Goal: Task Accomplishment & Management: Manage account settings

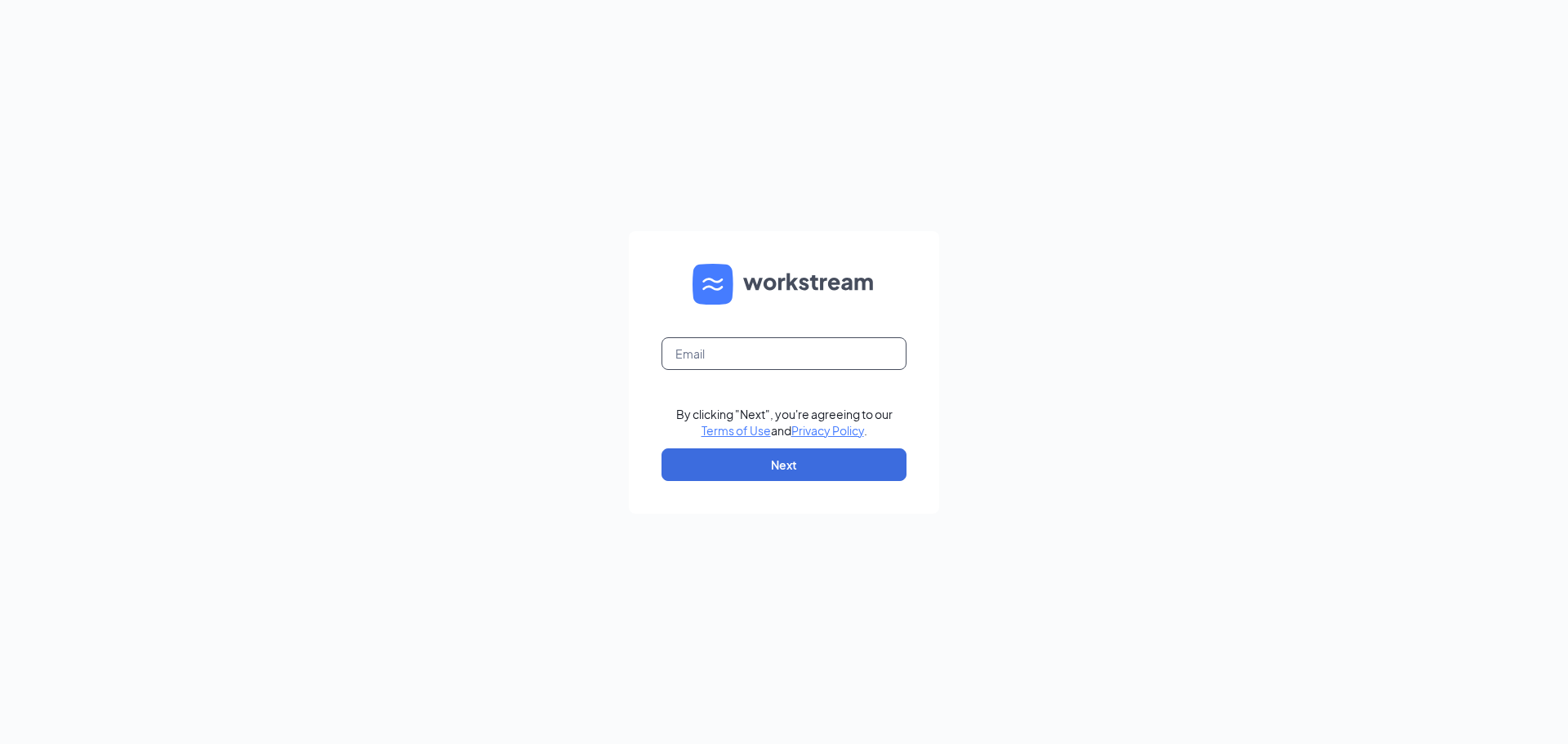
click at [784, 344] on input "text" at bounding box center [784, 354] width 245 height 33
type input "kkellicfa@gmail.com"
click at [784, 476] on button "Next" at bounding box center [784, 464] width 245 height 33
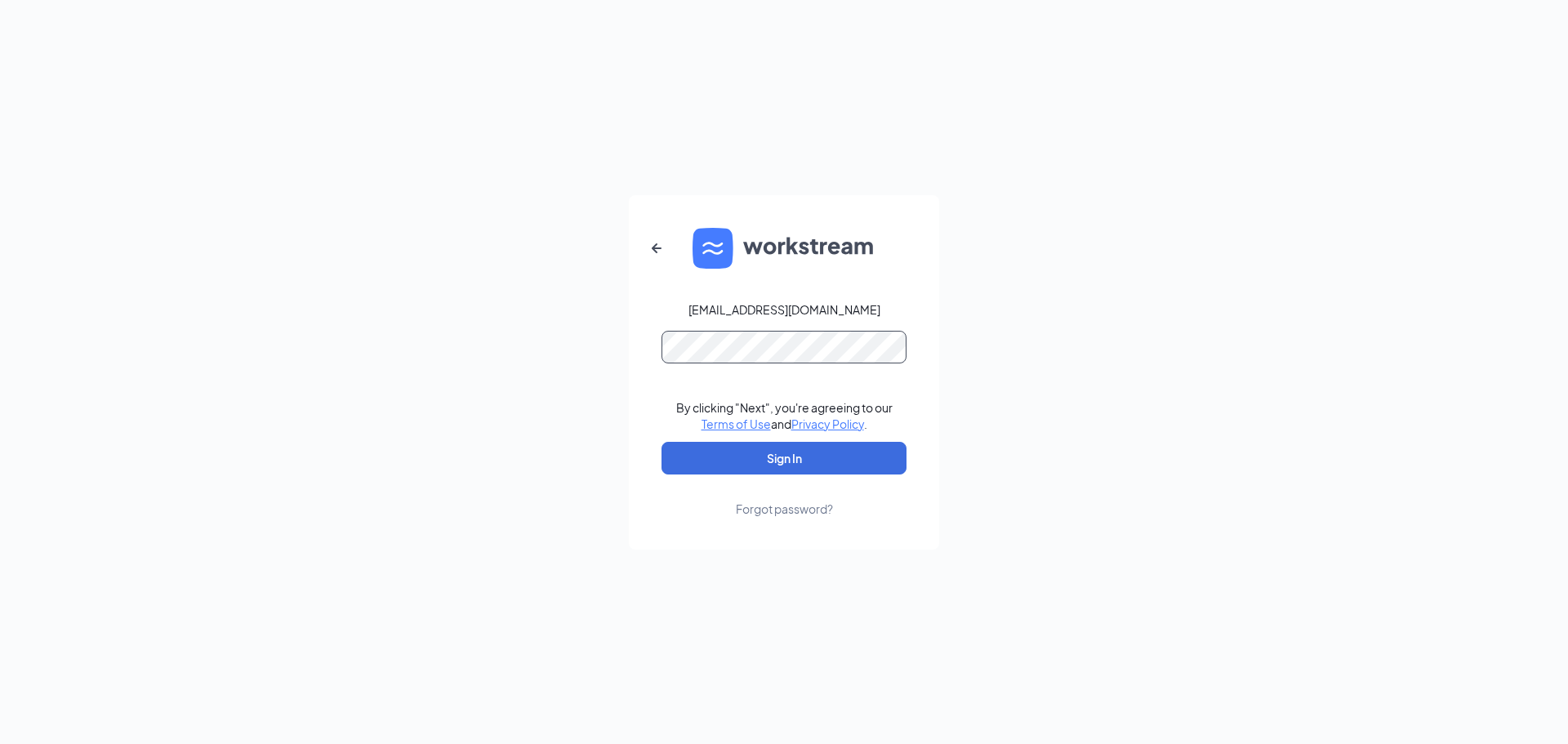
click at [661, 441] on button "Sign In" at bounding box center [784, 458] width 245 height 33
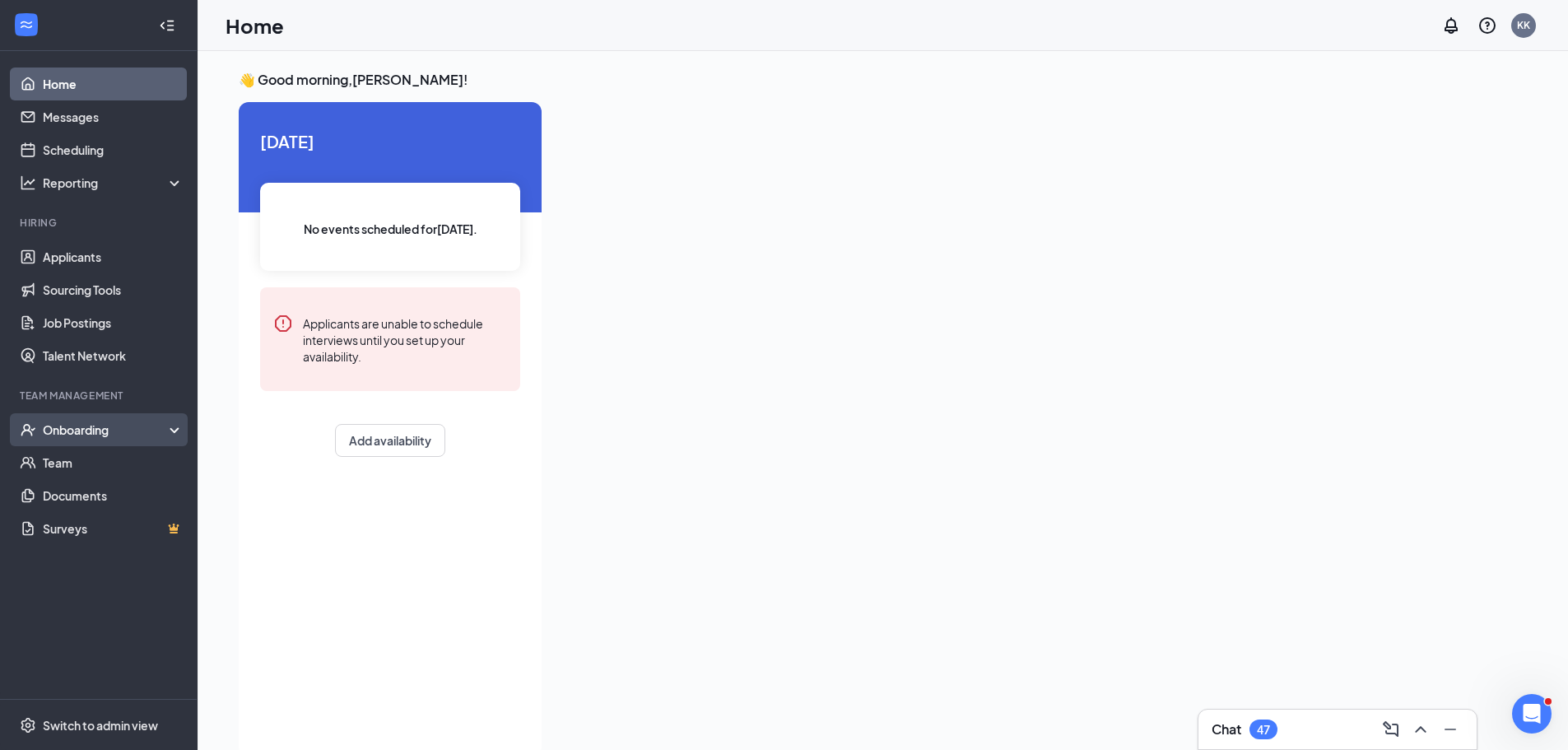
click at [76, 425] on div "Onboarding" at bounding box center [106, 429] width 127 height 17
click at [71, 455] on link "Overview" at bounding box center [112, 463] width 141 height 33
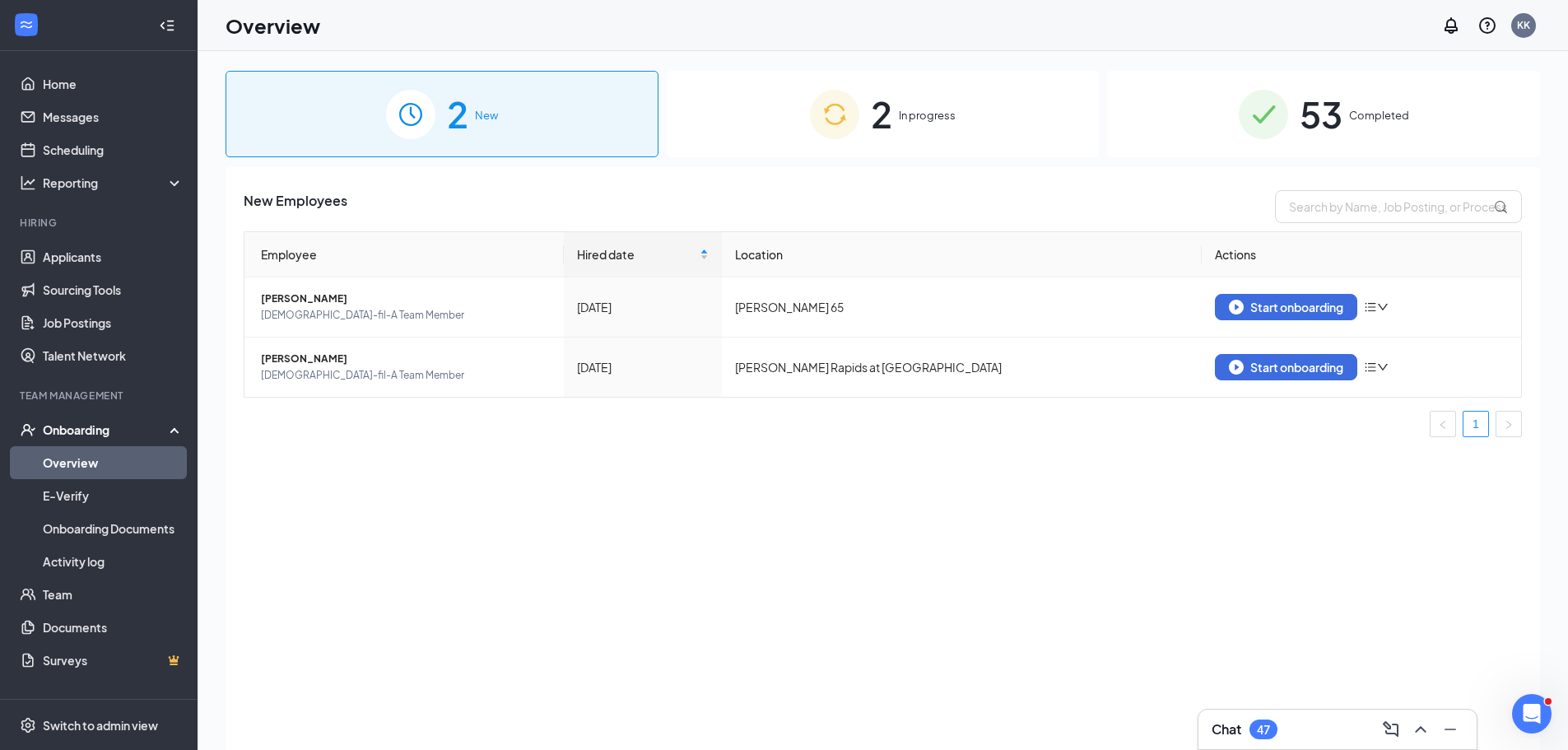
click at [1368, 119] on span "Completed" at bounding box center [1378, 115] width 60 height 17
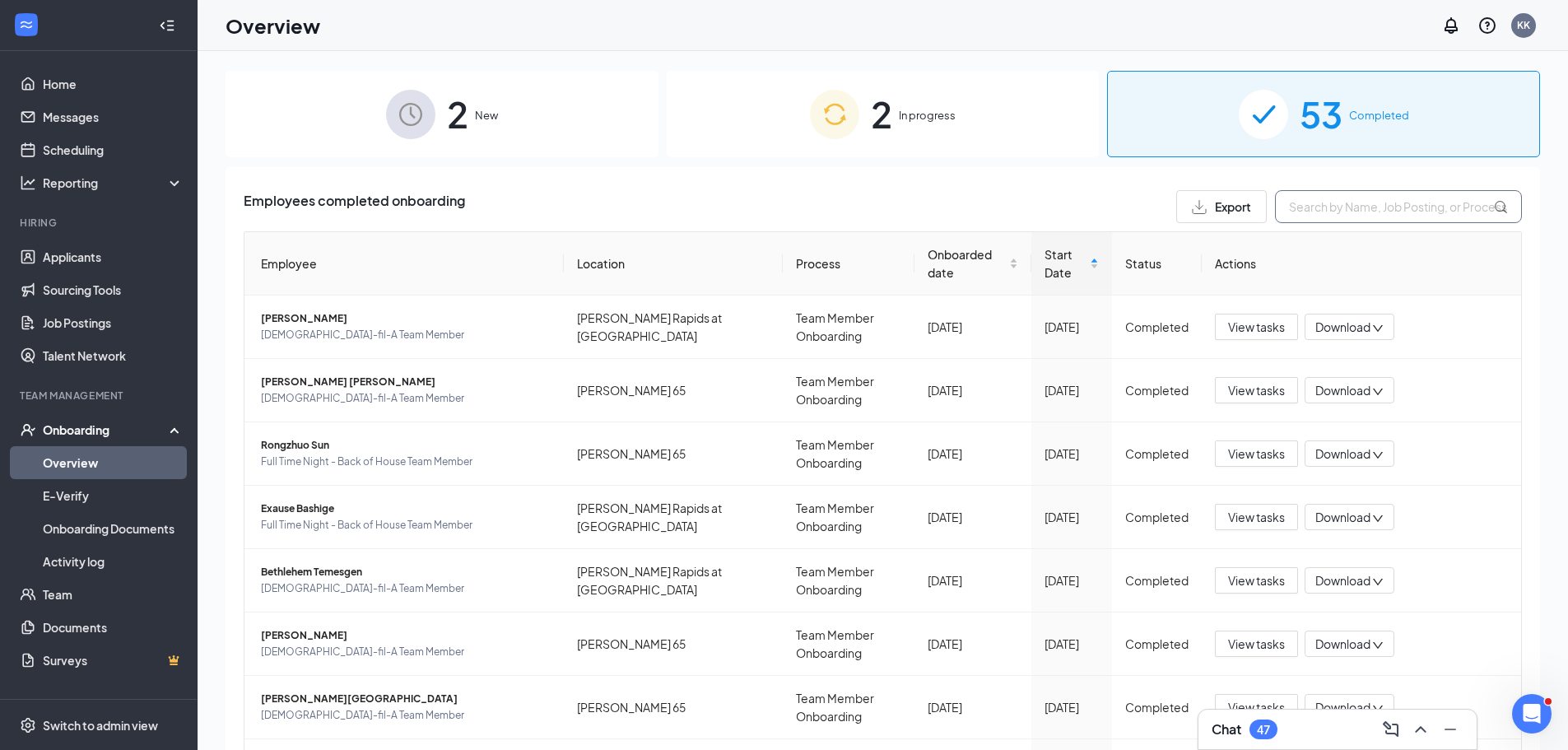
click at [1322, 209] on input "text" at bounding box center [1398, 206] width 247 height 33
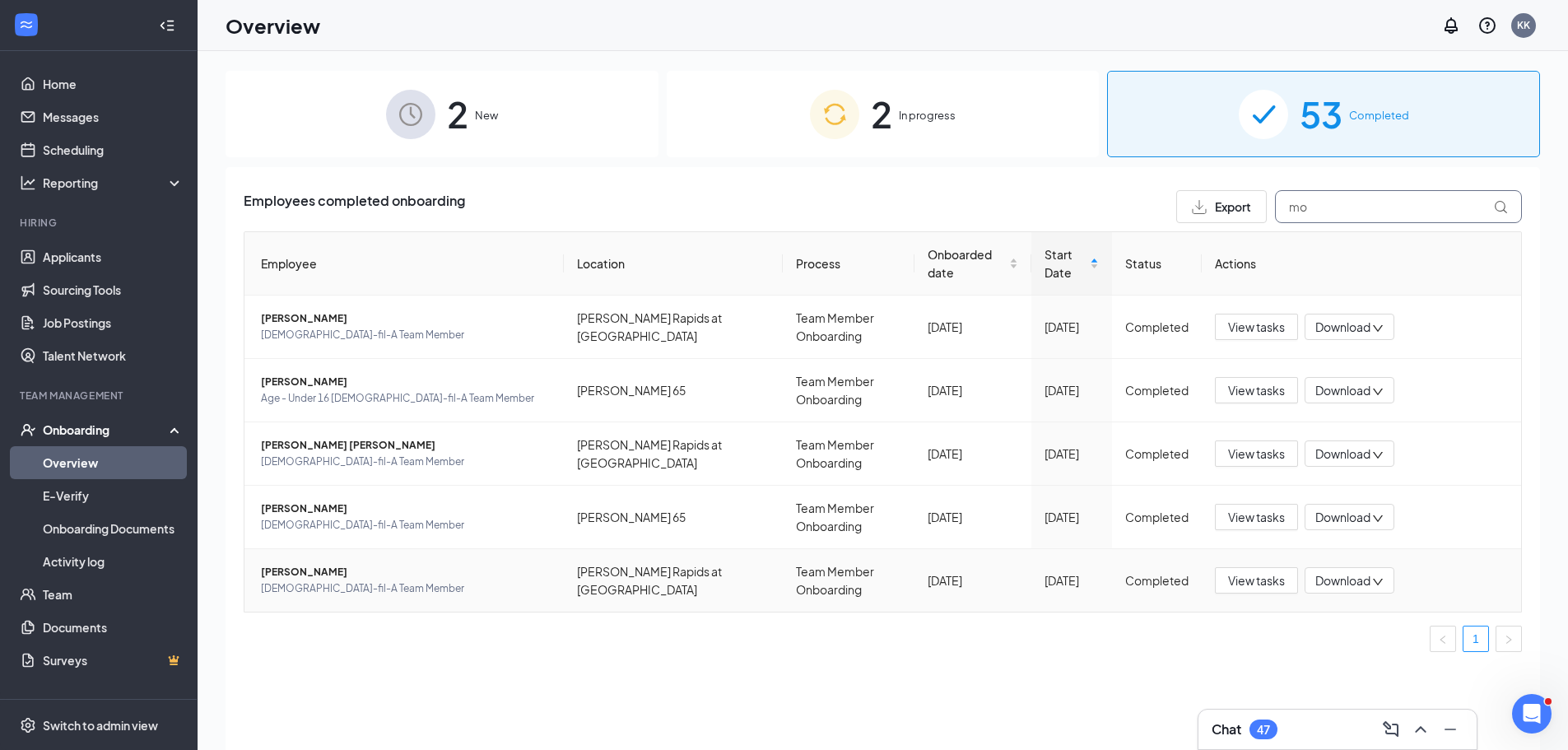
type input "mo"
click at [310, 573] on span "[PERSON_NAME]" at bounding box center [405, 572] width 289 height 17
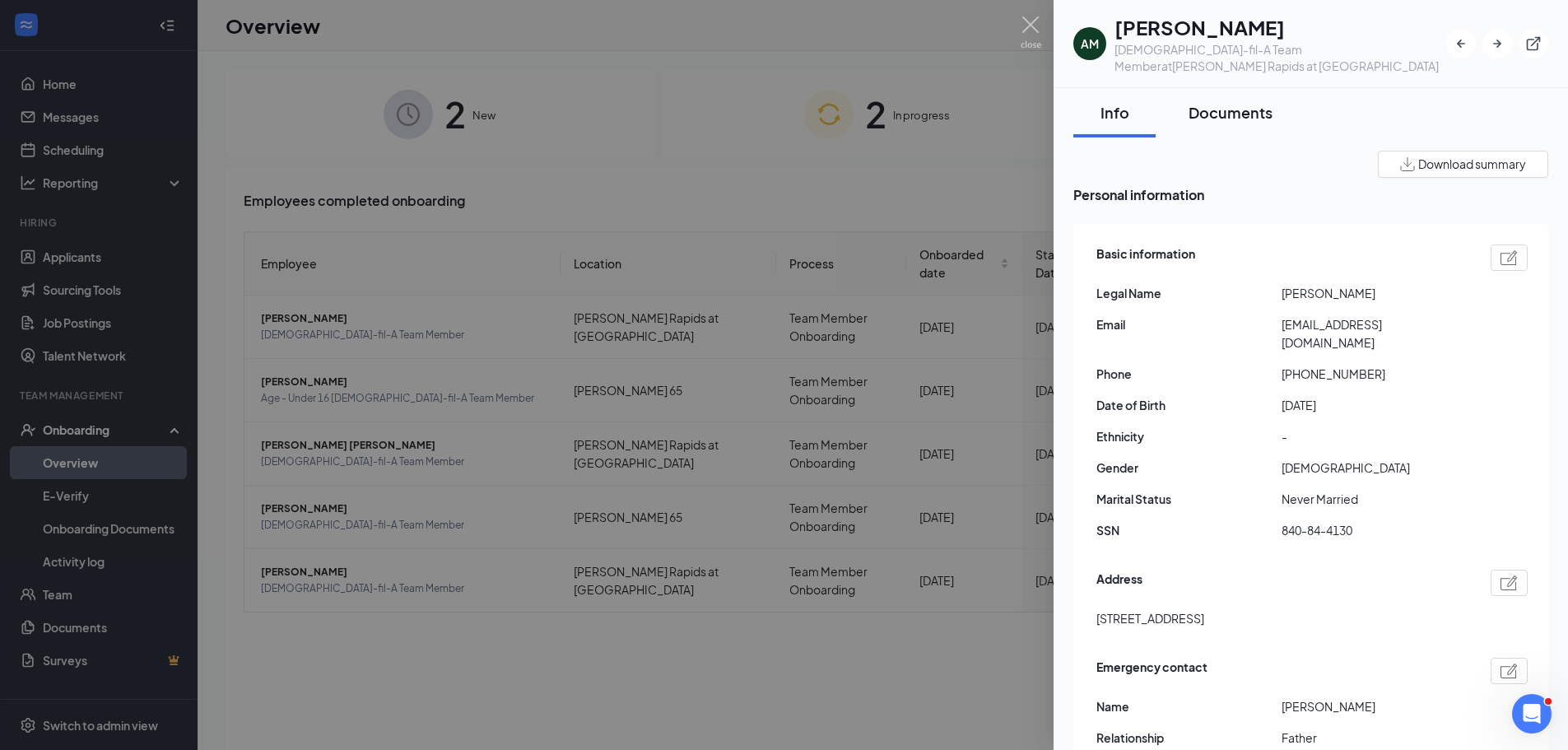
click at [1246, 102] on div "Documents" at bounding box center [1230, 112] width 84 height 20
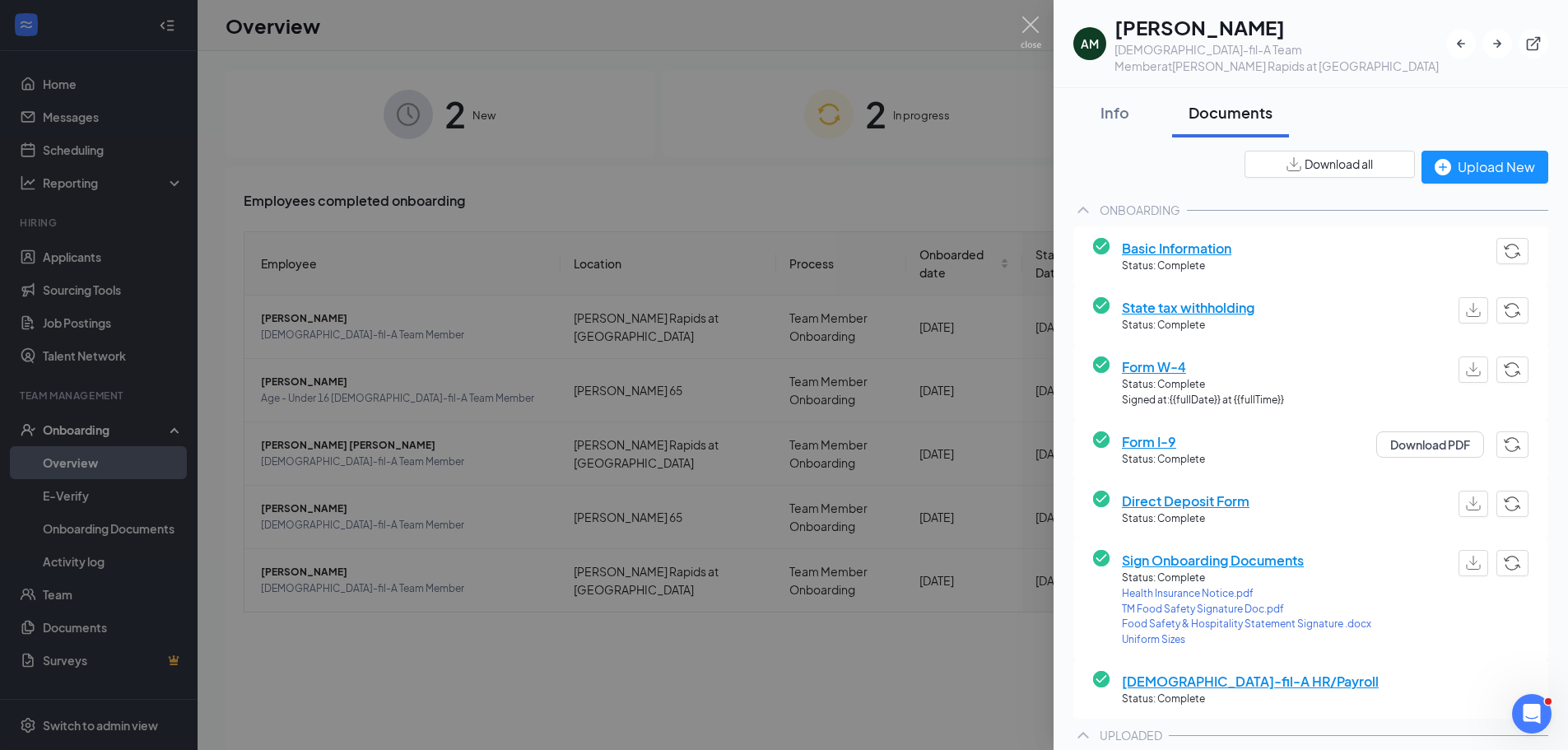
click at [1152, 550] on span "Sign Onboarding Documents" at bounding box center [1246, 560] width 250 height 20
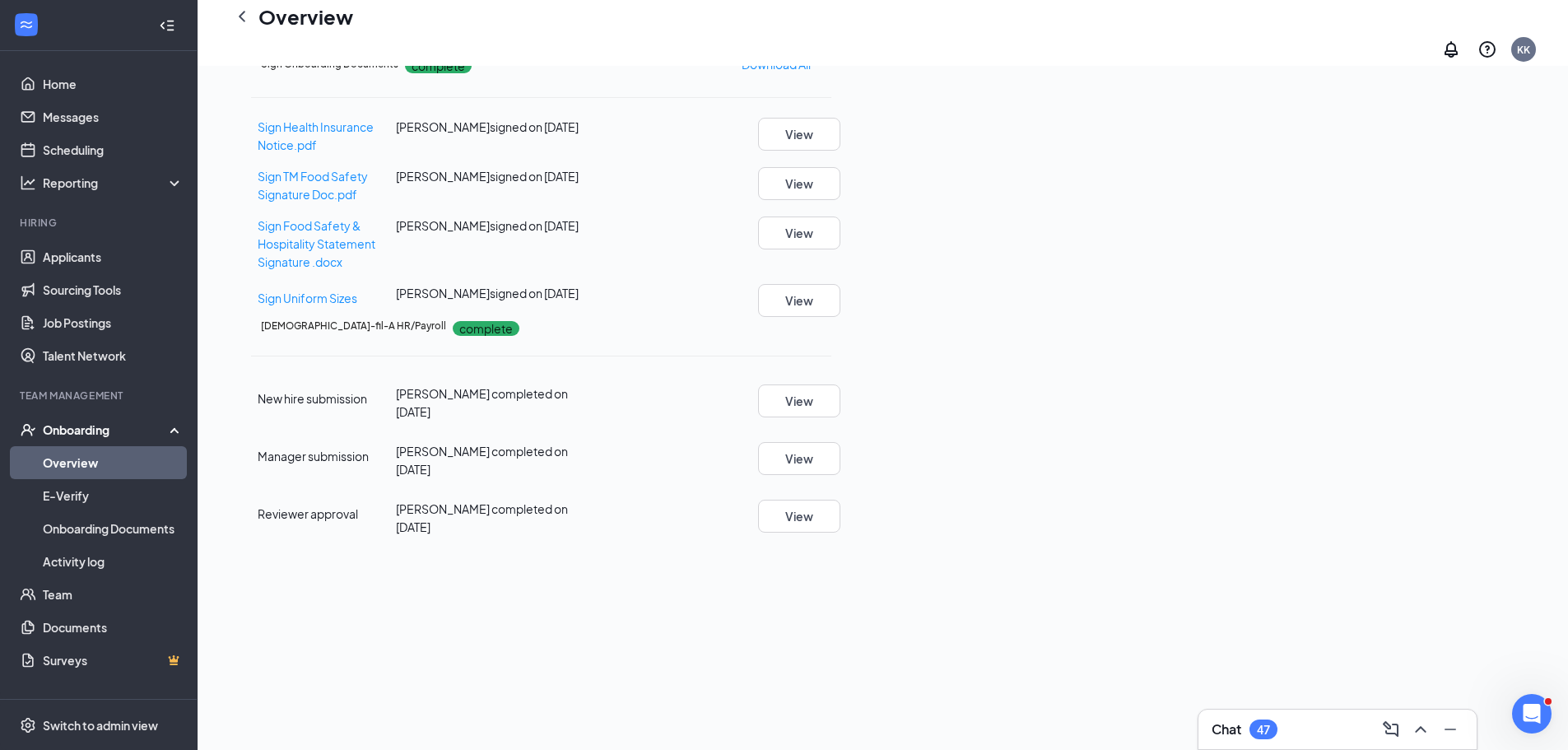
scroll to position [335, 0]
click at [840, 315] on button "View" at bounding box center [799, 299] width 82 height 33
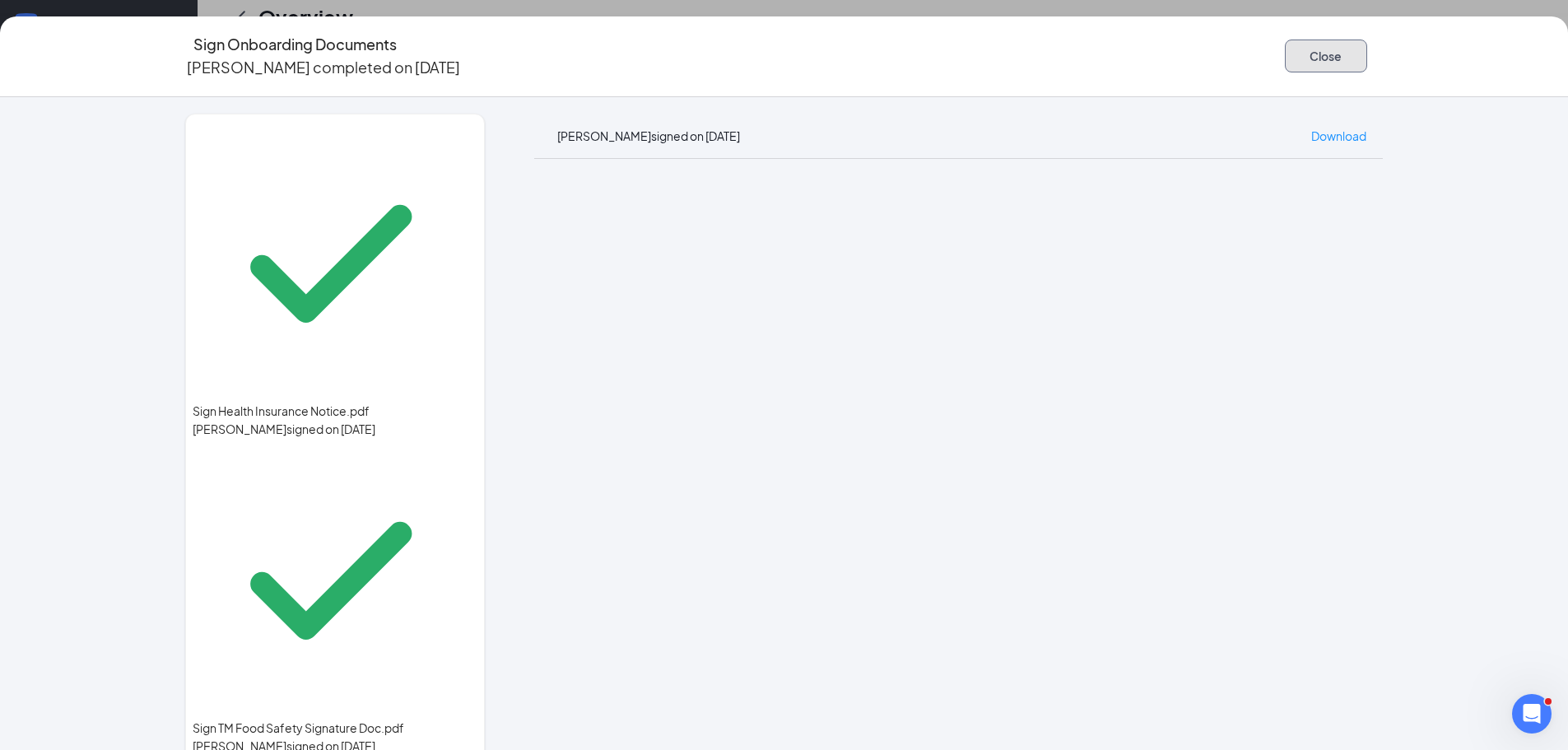
click at [1291, 51] on button "Close" at bounding box center [1325, 56] width 82 height 33
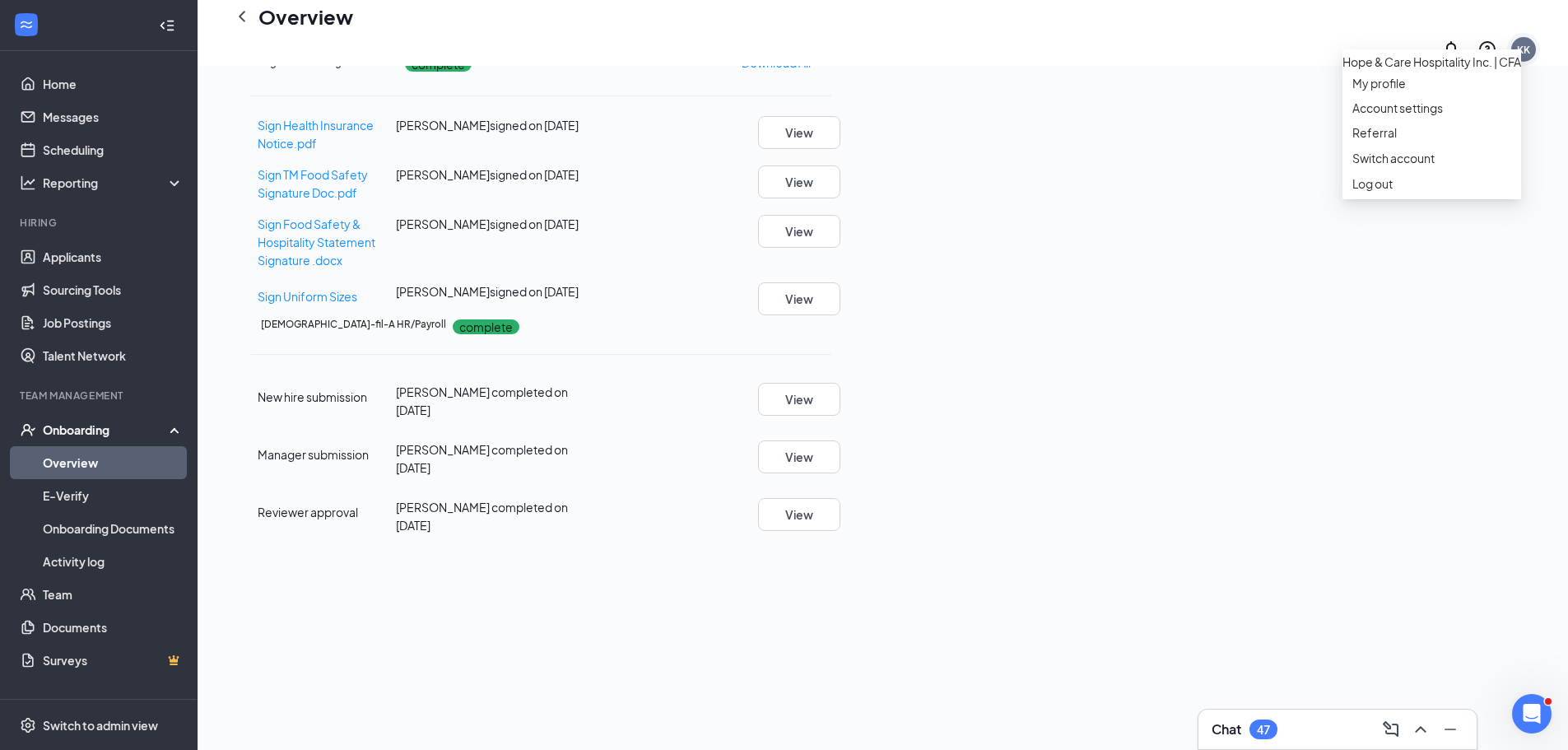
click at [1527, 42] on div "KK" at bounding box center [1523, 49] width 13 height 14
click at [1369, 192] on div "Log out" at bounding box center [1432, 183] width 158 height 17
